Goal: Transaction & Acquisition: Subscribe to service/newsletter

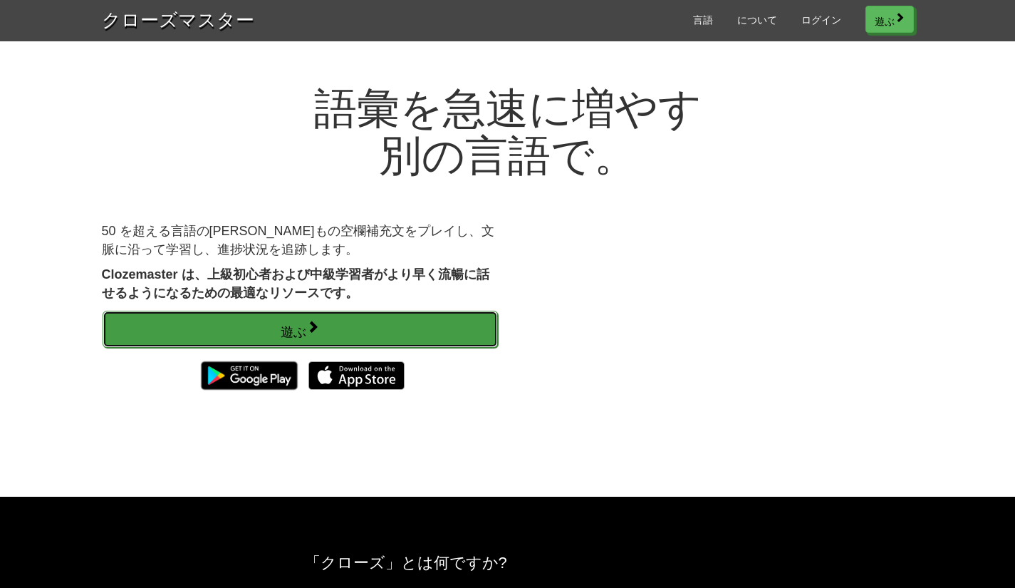
click at [363, 321] on link "遊ぶ" at bounding box center [300, 329] width 395 height 37
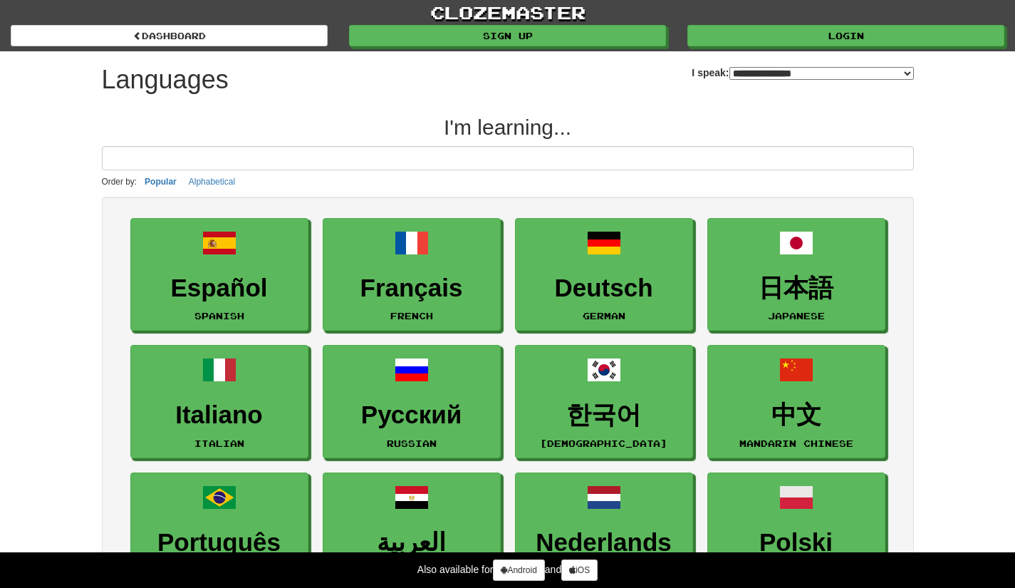
select select "*******"
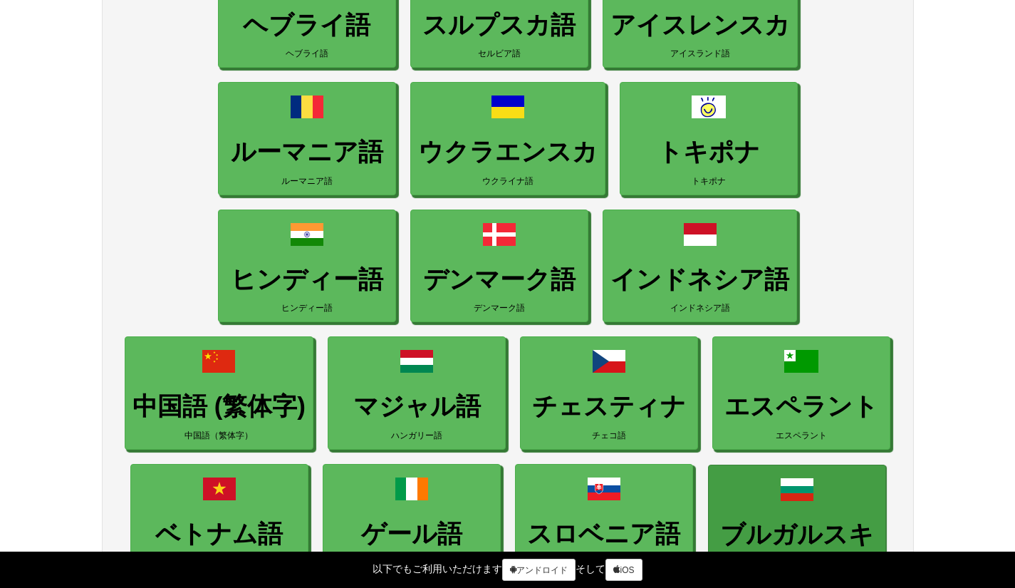
scroll to position [997, 0]
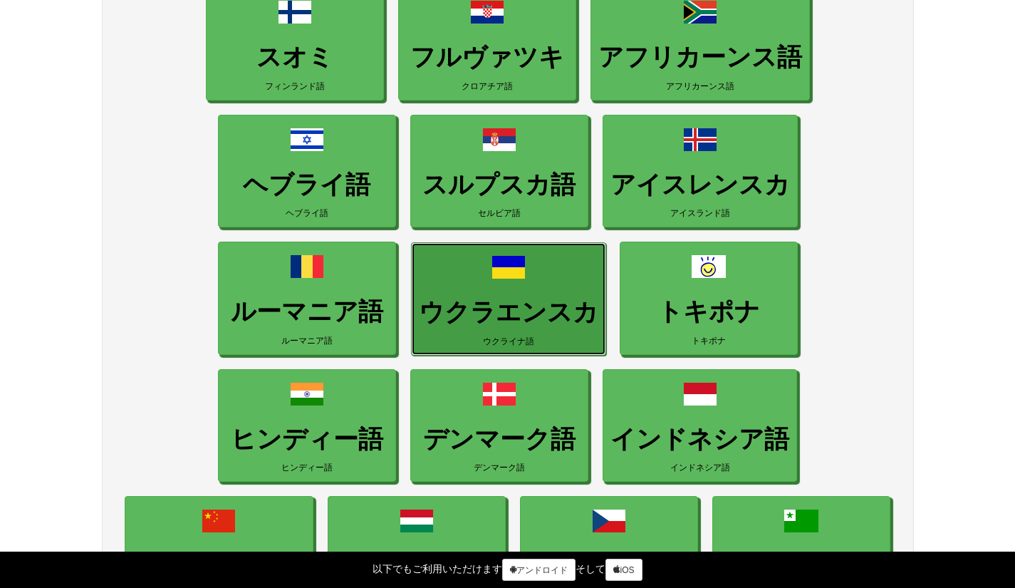
click at [598, 298] on font "ウクラエンスカ" at bounding box center [509, 312] width 180 height 28
